Goal: Information Seeking & Learning: Learn about a topic

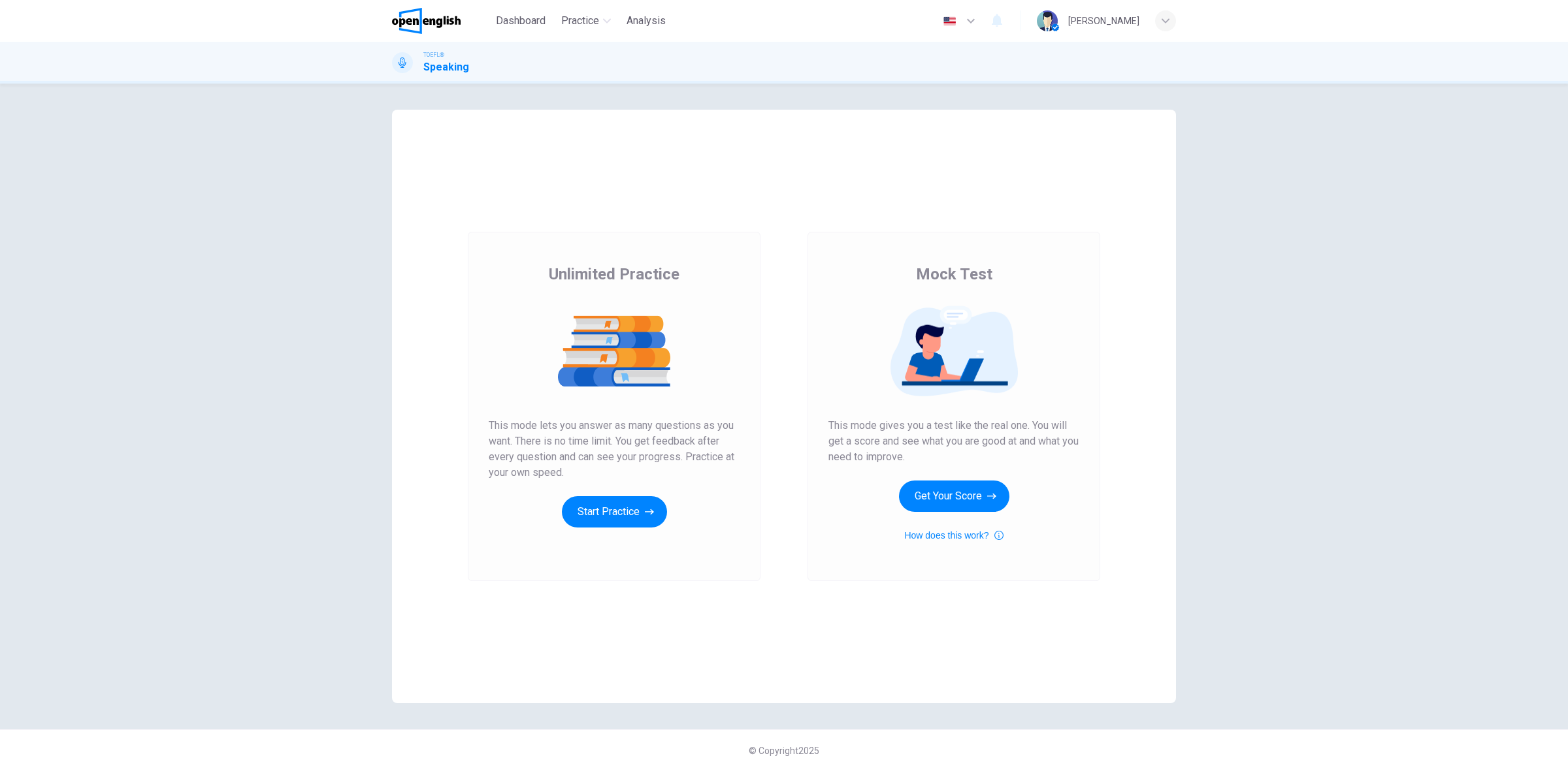
click at [562, 526] on div "Unlimited Practice This mode lets you answer as many questions as you want. The…" at bounding box center [614, 395] width 251 height 264
click at [587, 516] on button "Start Practice" at bounding box center [614, 511] width 105 height 31
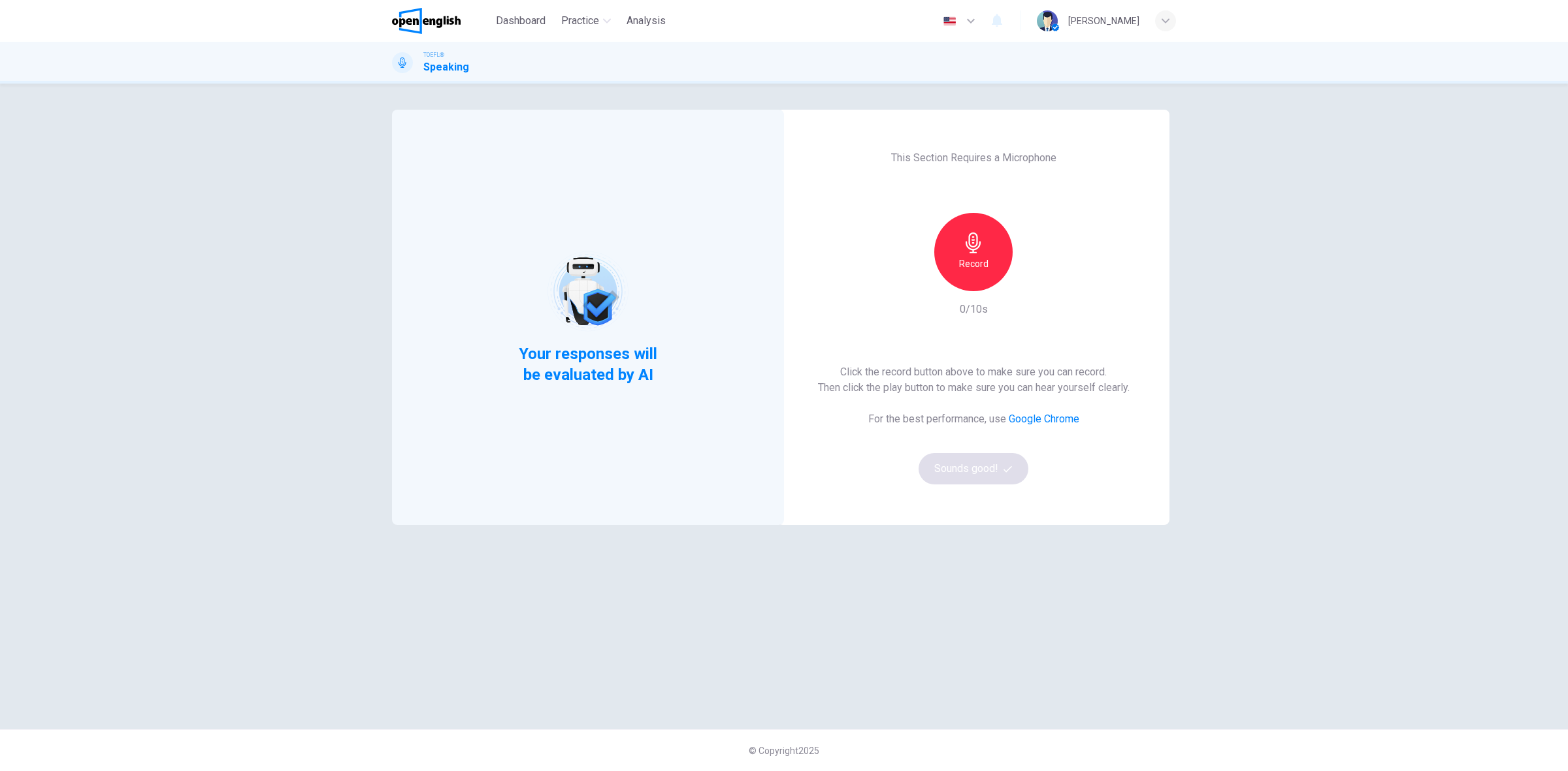
click at [975, 248] on icon "button" at bounding box center [973, 243] width 21 height 21
click at [951, 241] on div "Stop" at bounding box center [973, 252] width 78 height 78
click at [1037, 284] on icon "button" at bounding box center [1033, 281] width 13 height 13
click at [971, 474] on button "Sounds good!" at bounding box center [973, 468] width 110 height 31
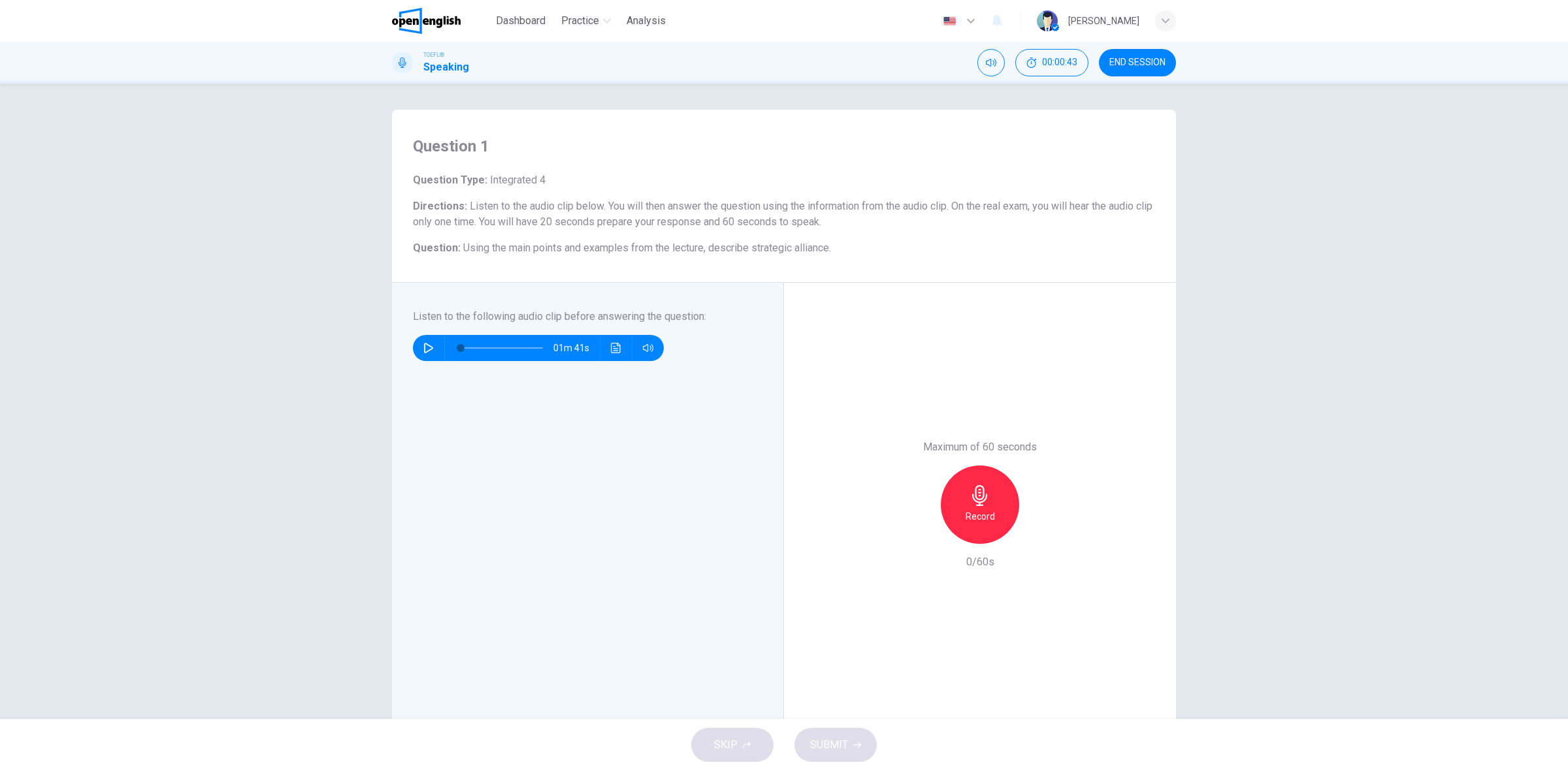
click at [423, 350] on icon "button" at bounding box center [429, 348] width 11 height 11
type input "*"
click at [962, 495] on div "Record" at bounding box center [980, 505] width 78 height 78
click at [962, 495] on div "Stop" at bounding box center [980, 505] width 78 height 78
click at [818, 742] on span "SUBMIT" at bounding box center [828, 745] width 38 height 19
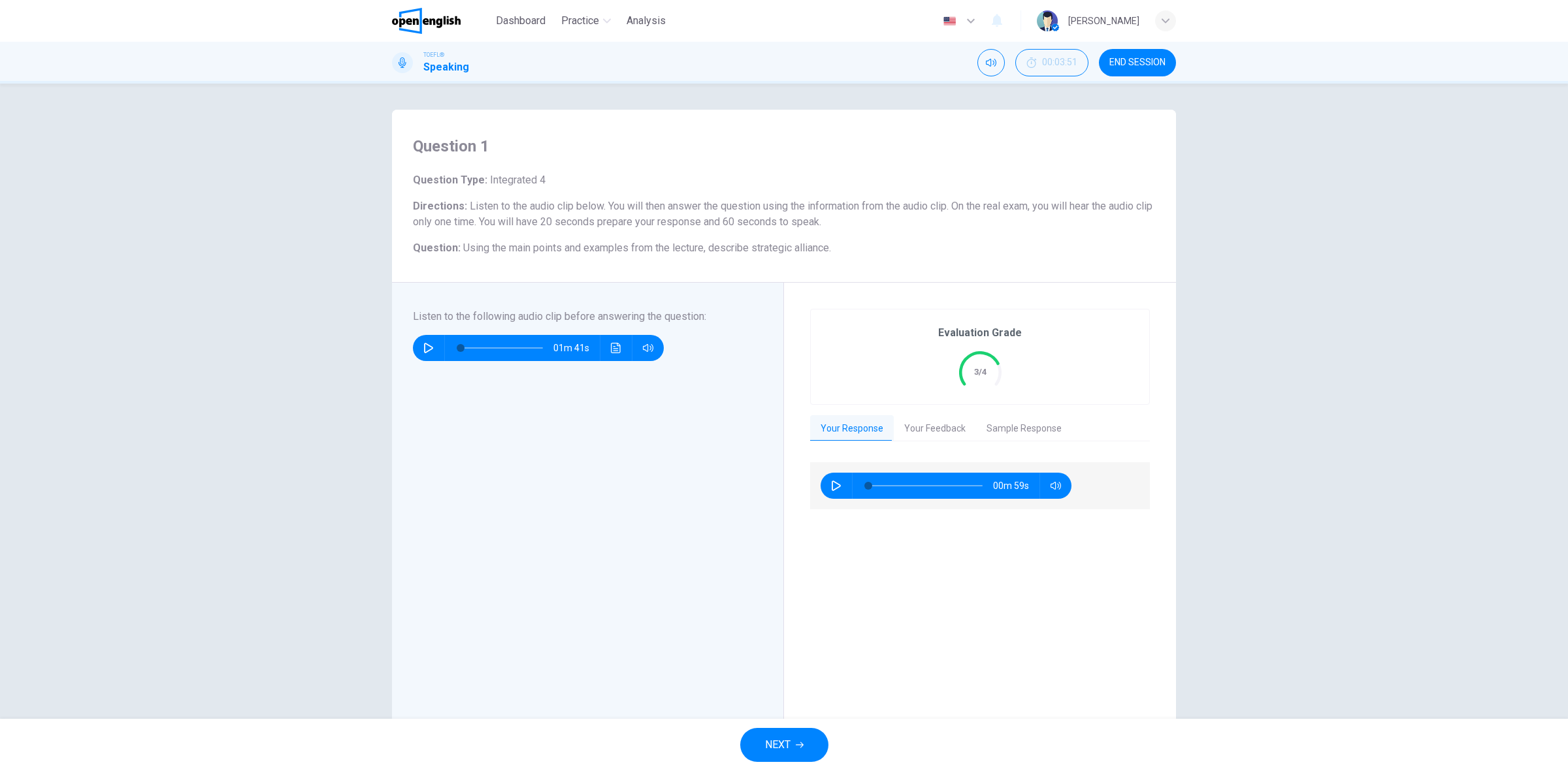
click at [919, 425] on button "Your Feedback" at bounding box center [935, 428] width 82 height 27
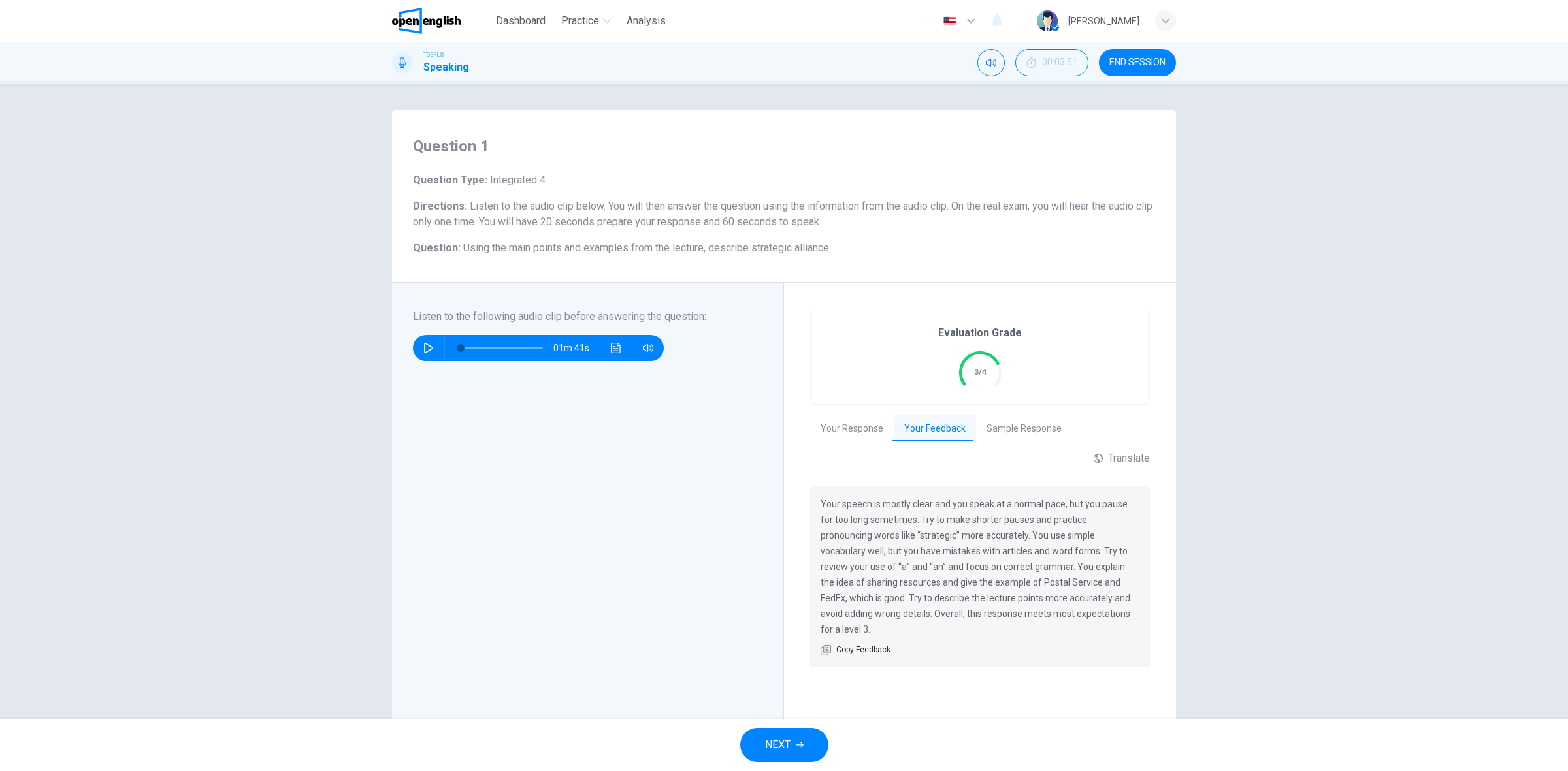
click at [827, 452] on div "Translate ​ ​ Powered by" at bounding box center [979, 464] width 339 height 24
click at [828, 440] on button "Your Response" at bounding box center [851, 428] width 83 height 27
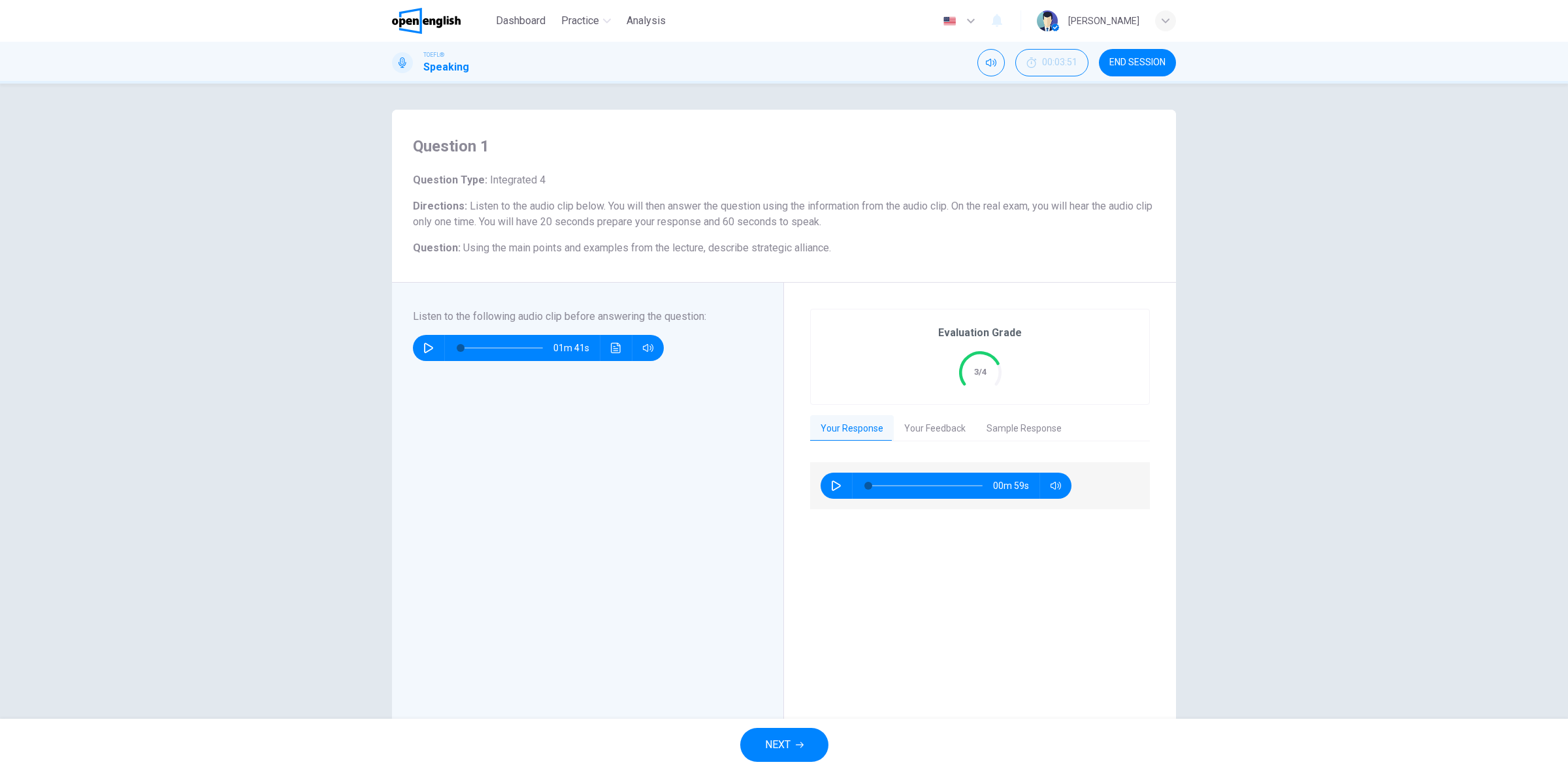
click at [831, 491] on icon "button" at bounding box center [836, 486] width 11 height 11
type input "*"
drag, startPoint x: 795, startPoint y: 717, endPoint x: 797, endPoint y: 735, distance: 18.1
click at [795, 719] on div "Dashboard Practice Analysis English ** ​ [PERSON_NAME] TOEFL® Speaking 00:03:51…" at bounding box center [784, 386] width 1568 height 771
click at [797, 735] on button "NEXT" at bounding box center [784, 745] width 88 height 34
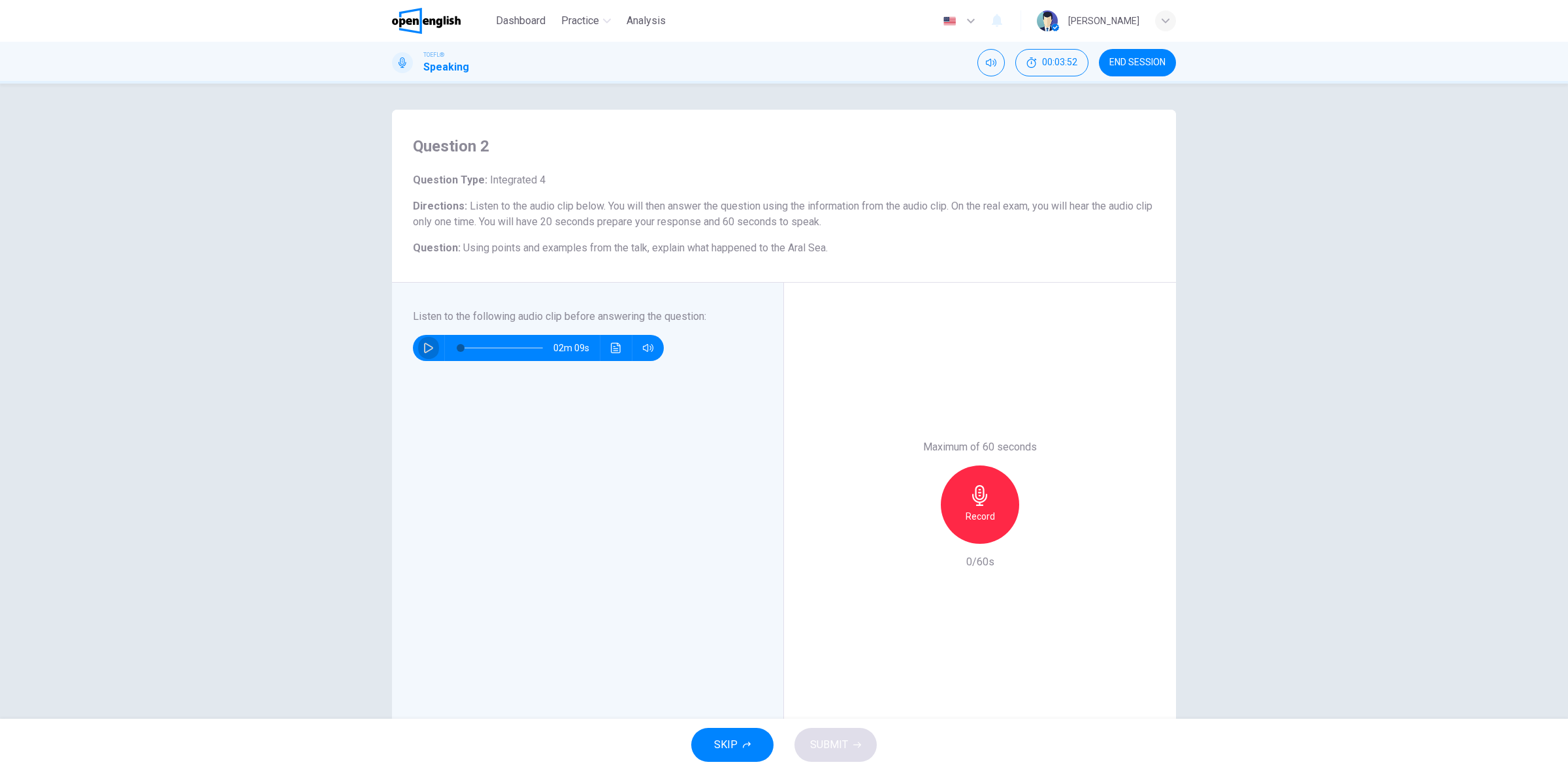
click at [424, 344] on icon "button" at bounding box center [429, 348] width 9 height 11
type input "*"
click at [994, 521] on div "Record" at bounding box center [980, 505] width 78 height 78
click at [799, 738] on button "SUBMIT" at bounding box center [836, 745] width 82 height 34
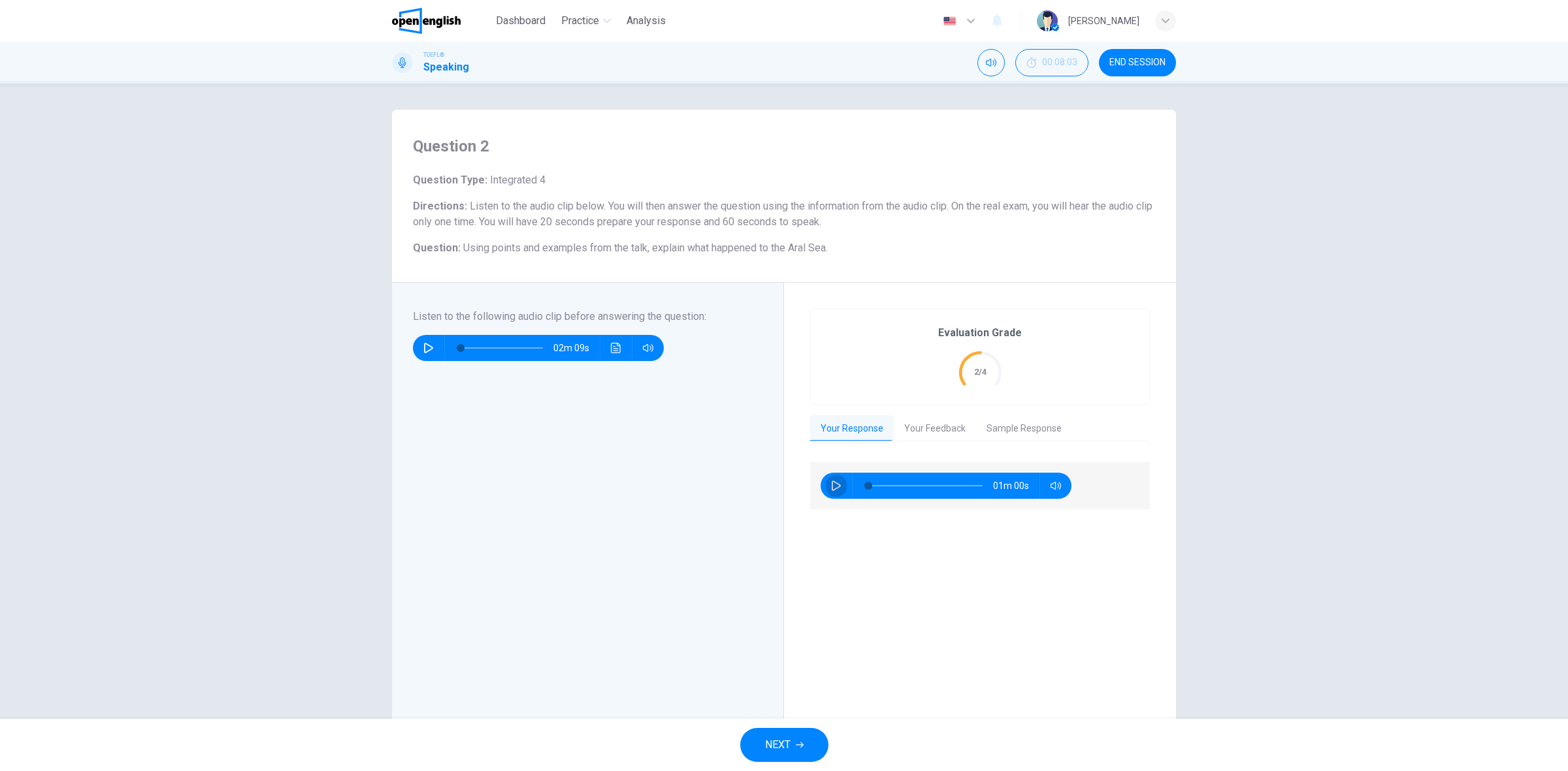
click at [837, 485] on icon "button" at bounding box center [836, 486] width 11 height 11
type input "*"
click at [771, 755] on button "NEXT" at bounding box center [784, 745] width 88 height 34
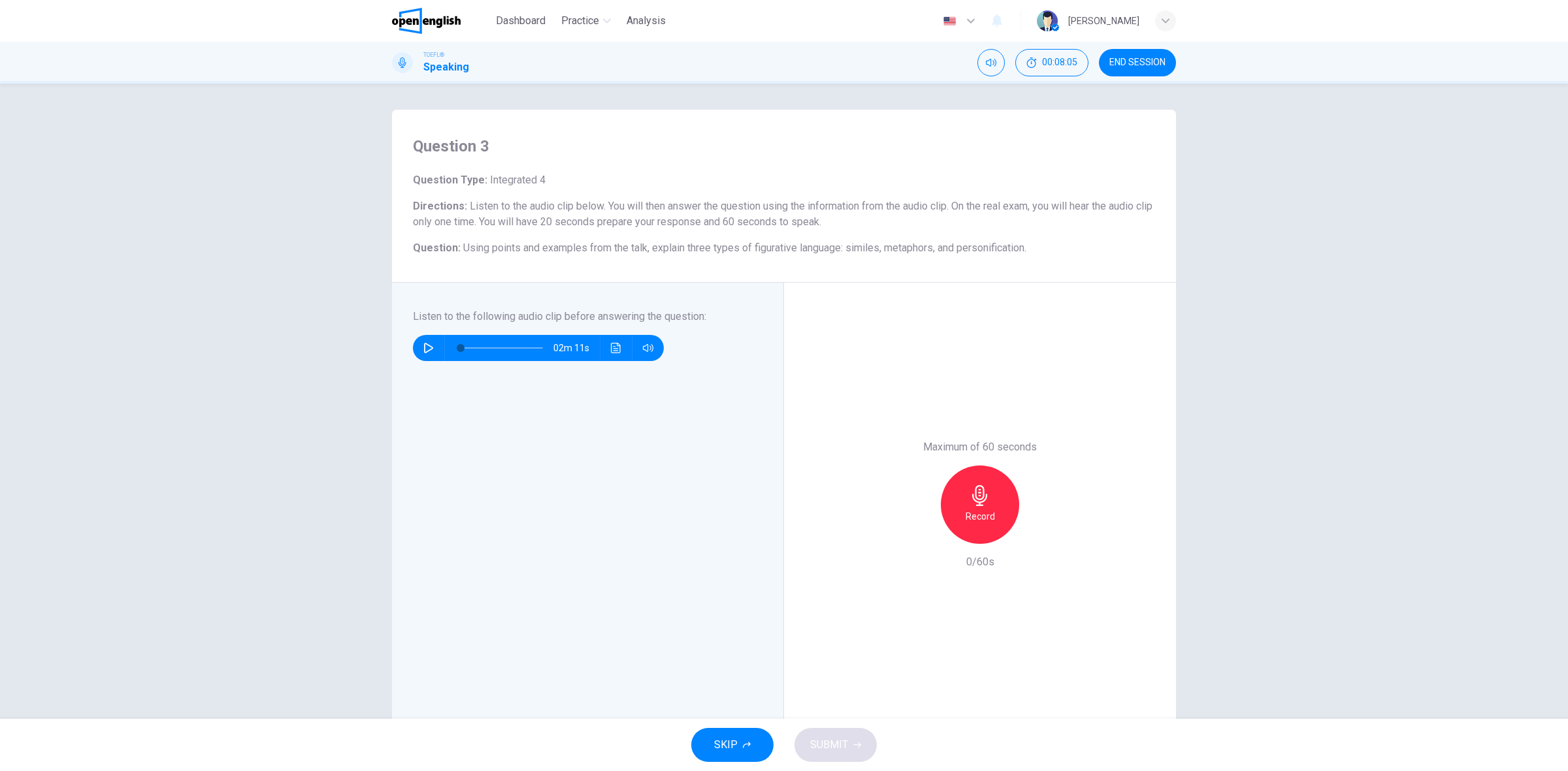
click at [424, 347] on icon "button" at bounding box center [429, 348] width 9 height 11
type input "*"
click at [996, 485] on div "Record" at bounding box center [980, 505] width 78 height 78
click at [996, 485] on div "Stop" at bounding box center [980, 505] width 78 height 78
click at [916, 528] on icon "button" at bounding box center [920, 534] width 12 height 12
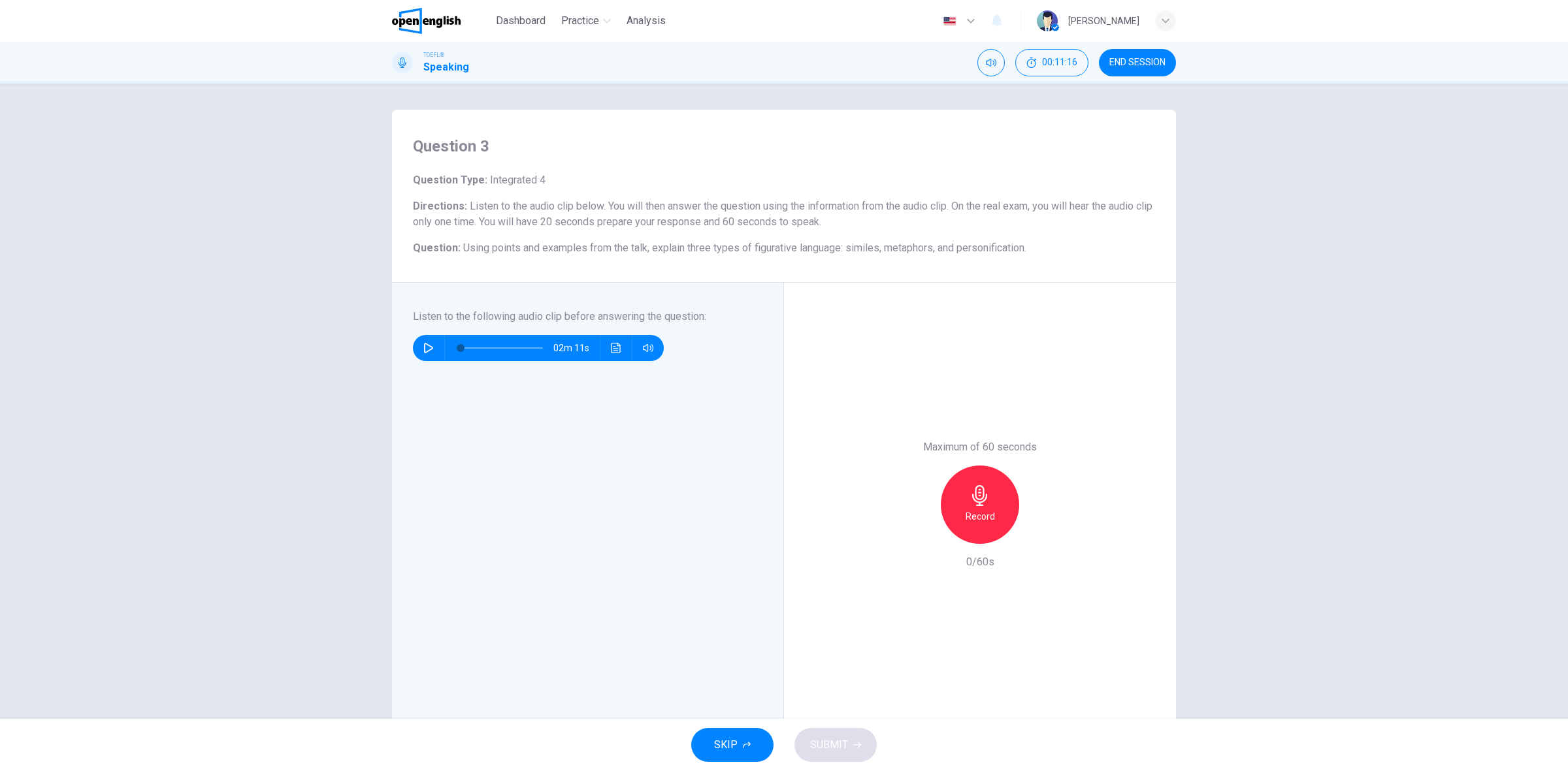
click at [967, 513] on h6 "Record" at bounding box center [980, 516] width 29 height 16
click at [822, 727] on div "SKIP SUBMIT" at bounding box center [784, 745] width 1568 height 52
click at [820, 729] on button "SUBMIT" at bounding box center [836, 745] width 82 height 34
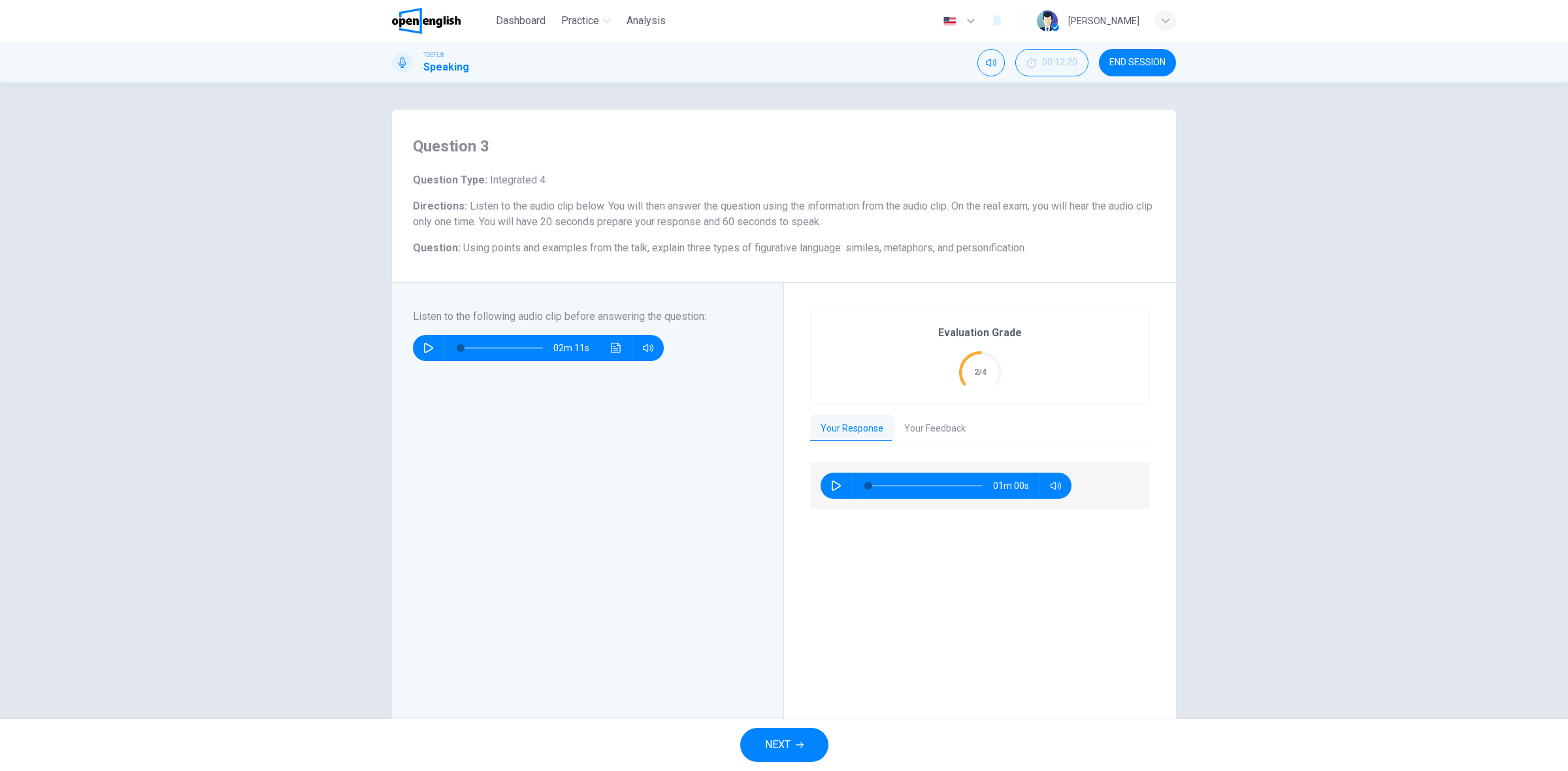
click at [831, 485] on icon "button" at bounding box center [836, 486] width 11 height 11
type input "*"
click at [937, 426] on button "Your Feedback" at bounding box center [935, 428] width 82 height 27
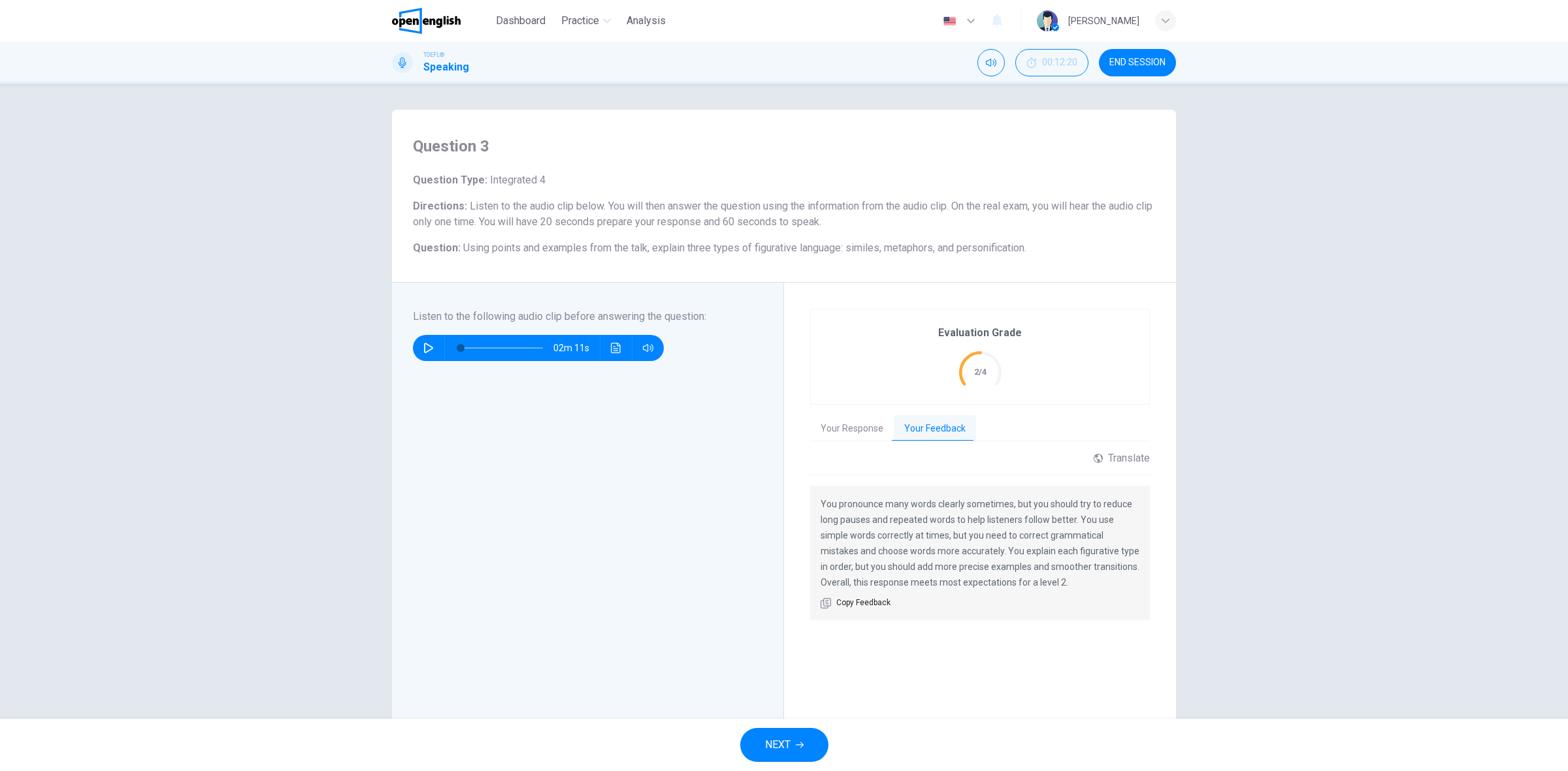
drag, startPoint x: 887, startPoint y: 520, endPoint x: 1052, endPoint y: 519, distance: 165.0
click at [1050, 519] on p "You pronounce many words clearly sometimes, but you should try to reduce long p…" at bounding box center [980, 543] width 319 height 94
click at [1317, 563] on div "Question 3 Question Type : Integrated 4 Directions : Listen to the audio clip b…" at bounding box center [784, 401] width 1568 height 635
